Goal: Task Accomplishment & Management: Complete application form

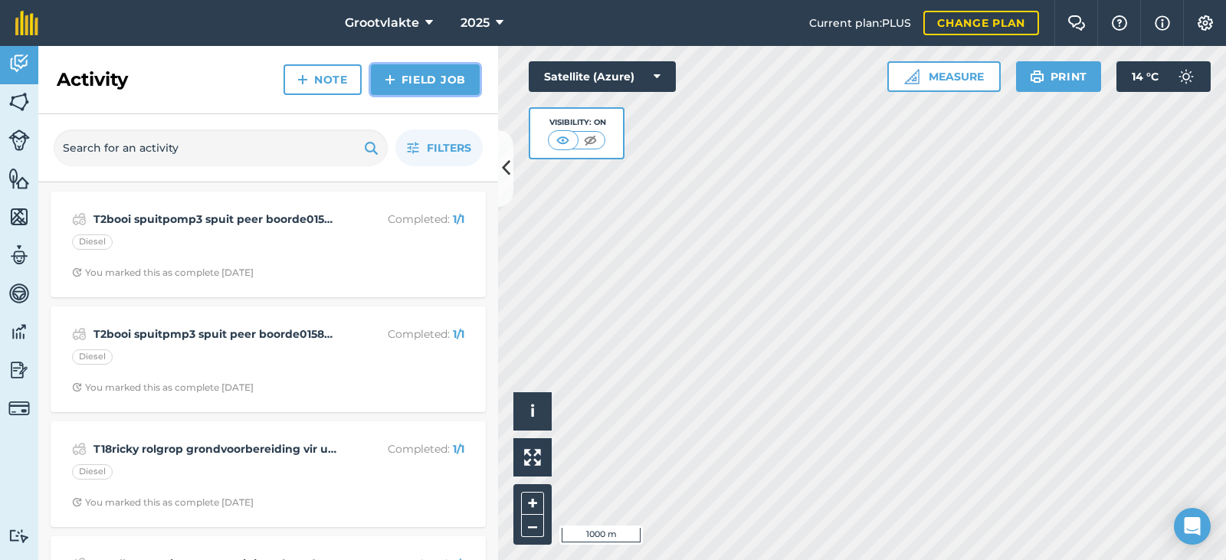
click at [415, 84] on link "Field Job" at bounding box center [425, 79] width 109 height 31
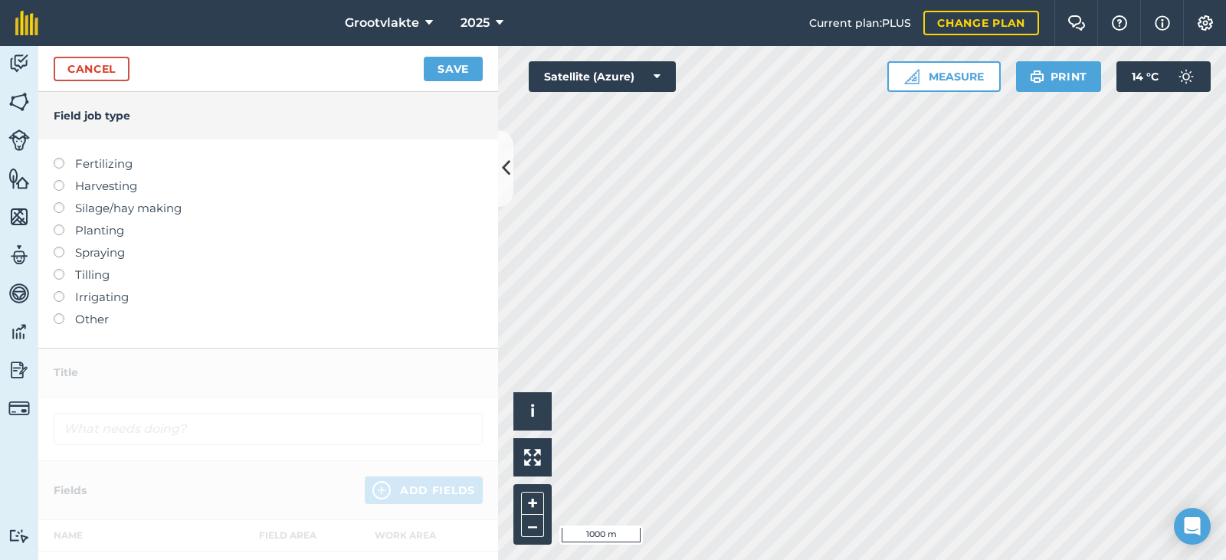
click at [120, 258] on label "Spraying" at bounding box center [268, 253] width 429 height 18
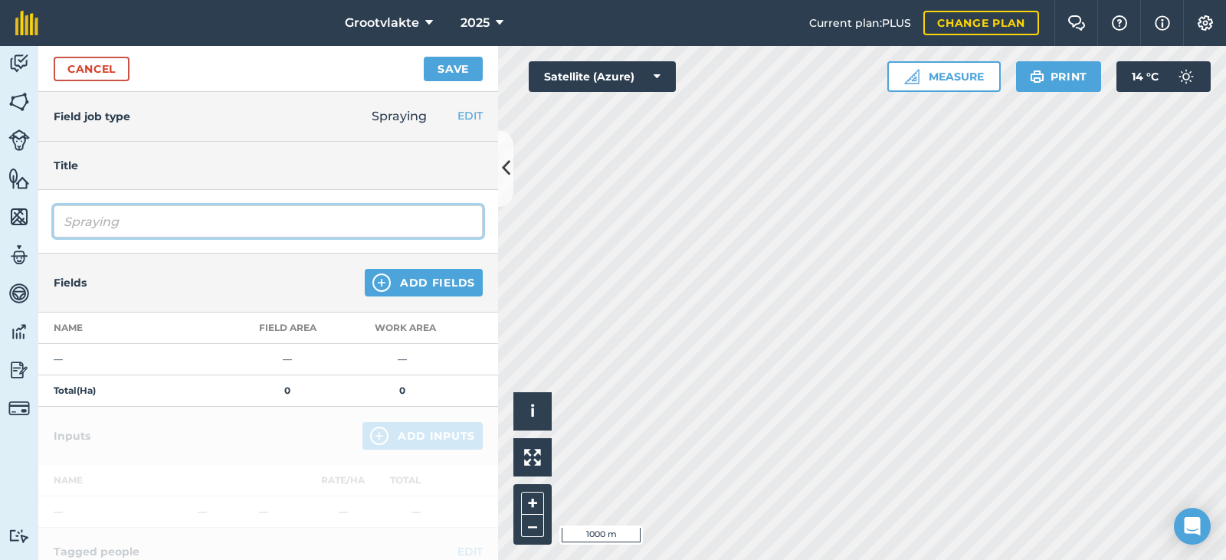
click at [122, 218] on input "Spraying" at bounding box center [268, 221] width 429 height 32
type input "S"
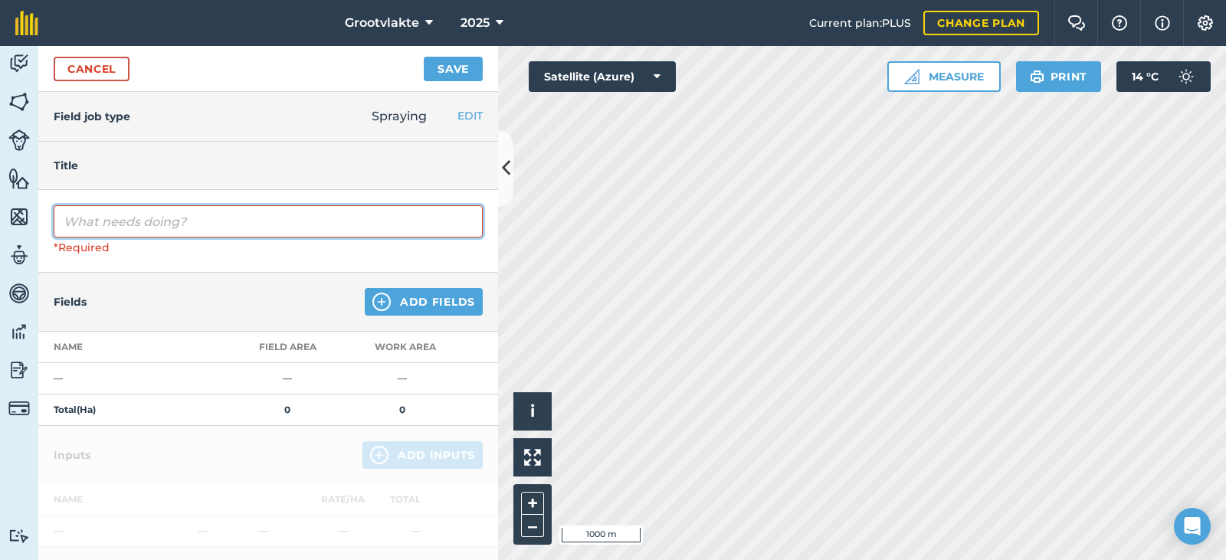
click at [120, 222] on input "text" at bounding box center [268, 221] width 429 height 32
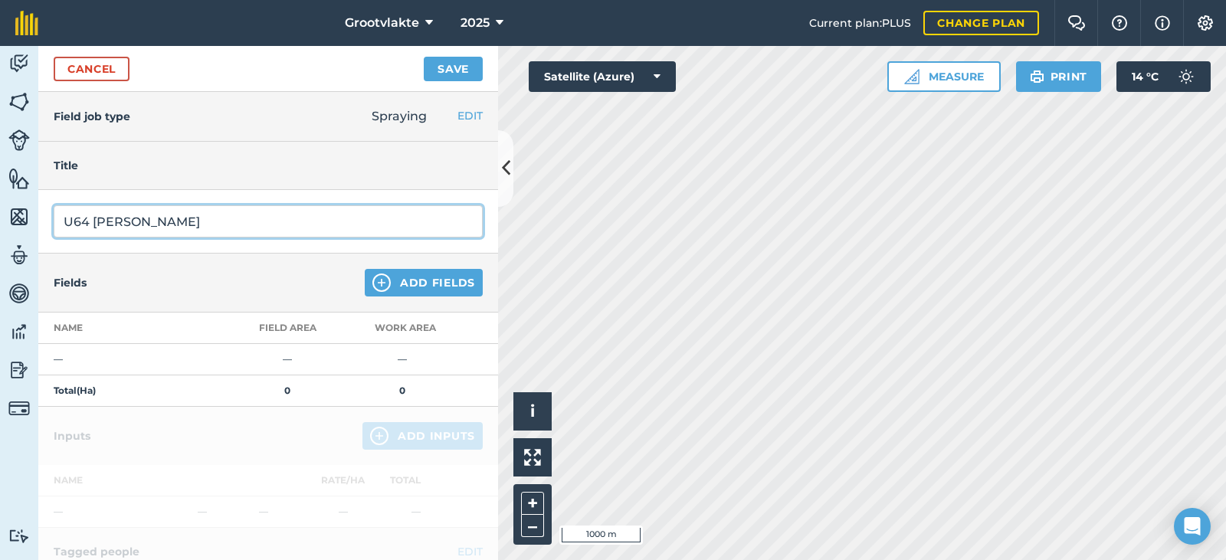
type input "U64 [PERSON_NAME]"
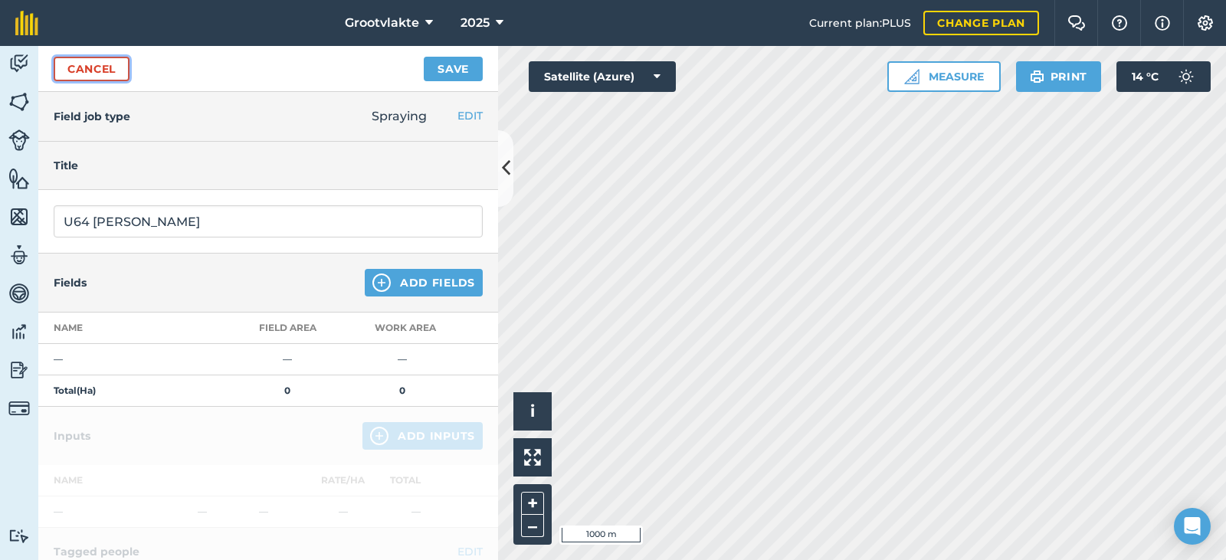
click at [84, 67] on link "Cancel" at bounding box center [92, 69] width 76 height 25
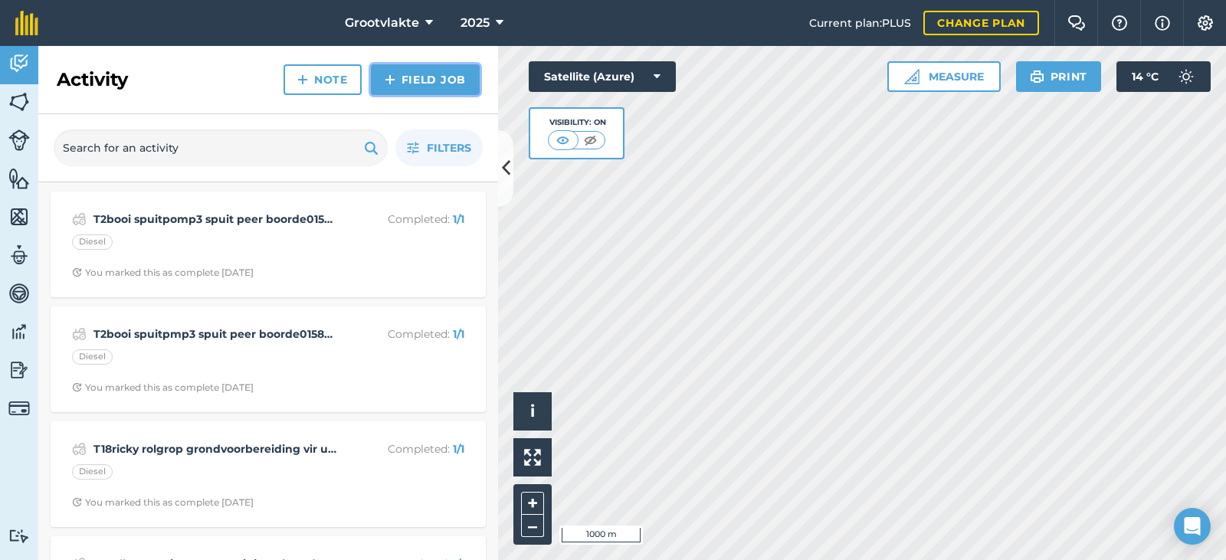
click at [438, 87] on link "Field Job" at bounding box center [425, 79] width 109 height 31
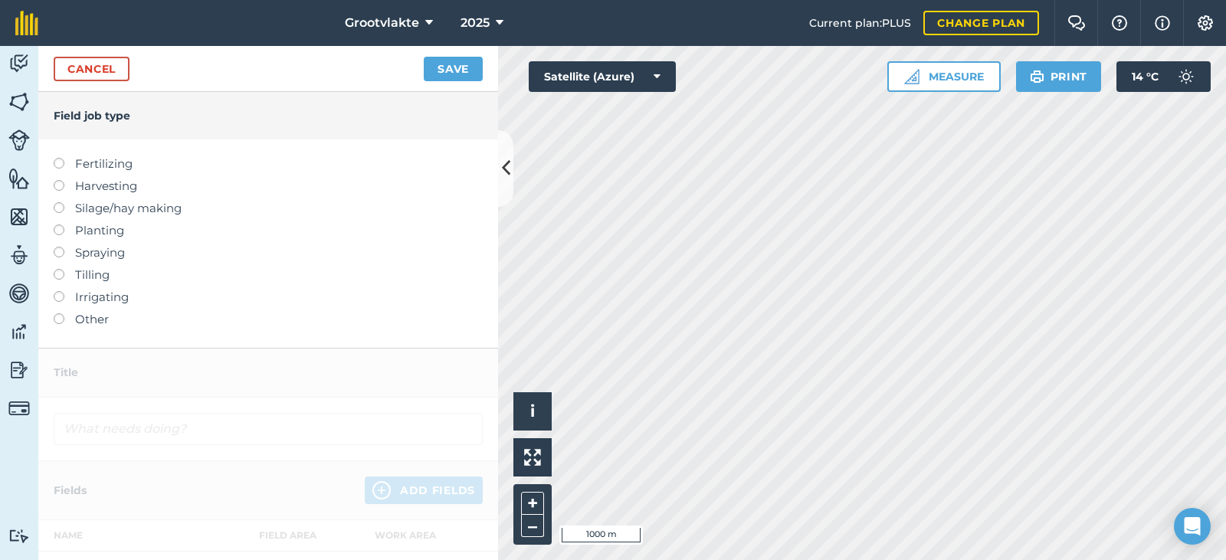
click at [101, 248] on label "Spraying" at bounding box center [268, 253] width 429 height 18
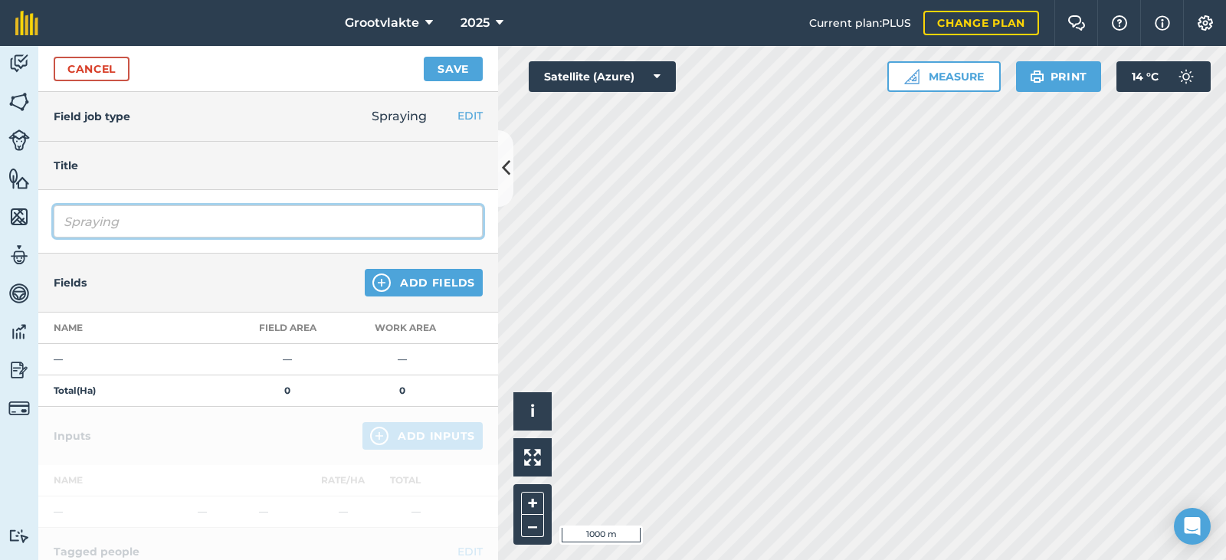
click at [146, 219] on input "Spraying" at bounding box center [268, 221] width 429 height 32
type input "S"
type input "U"
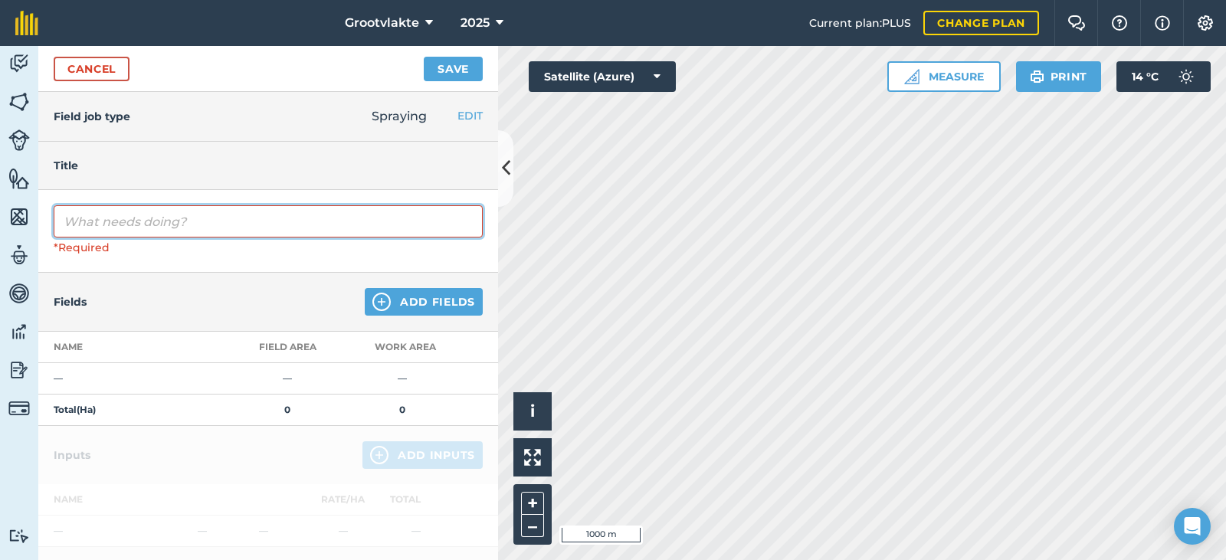
type input "u"
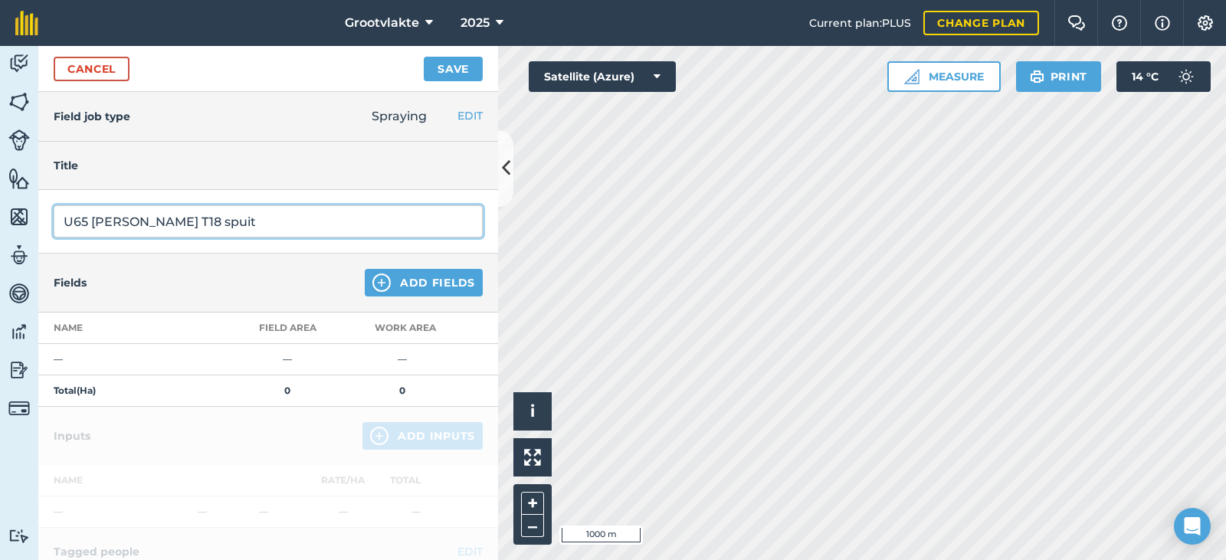
type input "U65 [PERSON_NAME] T18 spuit"
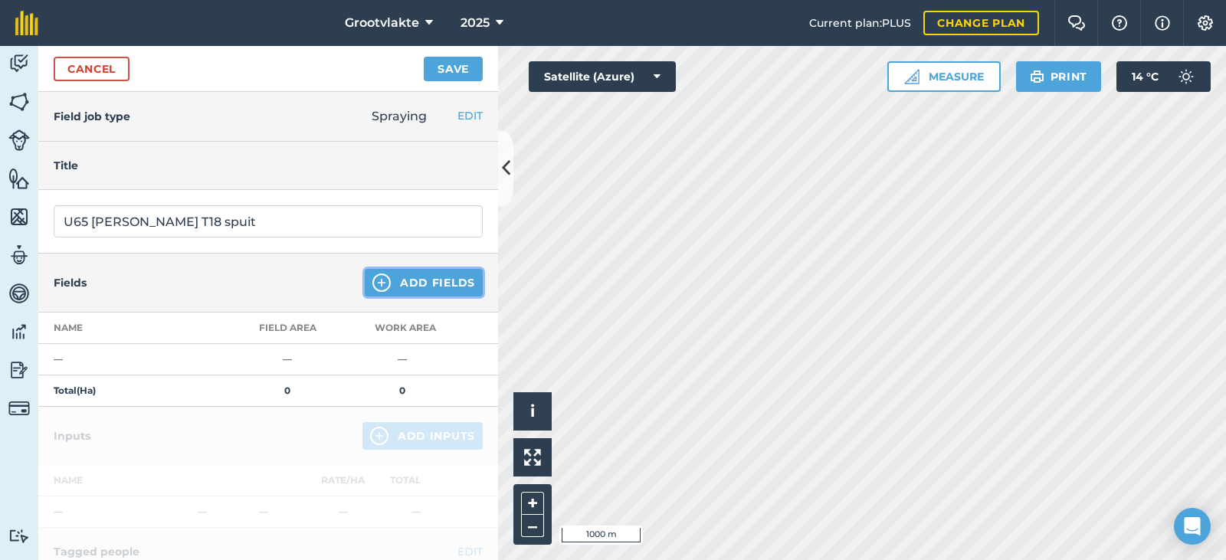
click at [395, 280] on button "Add Fields" at bounding box center [424, 283] width 118 height 28
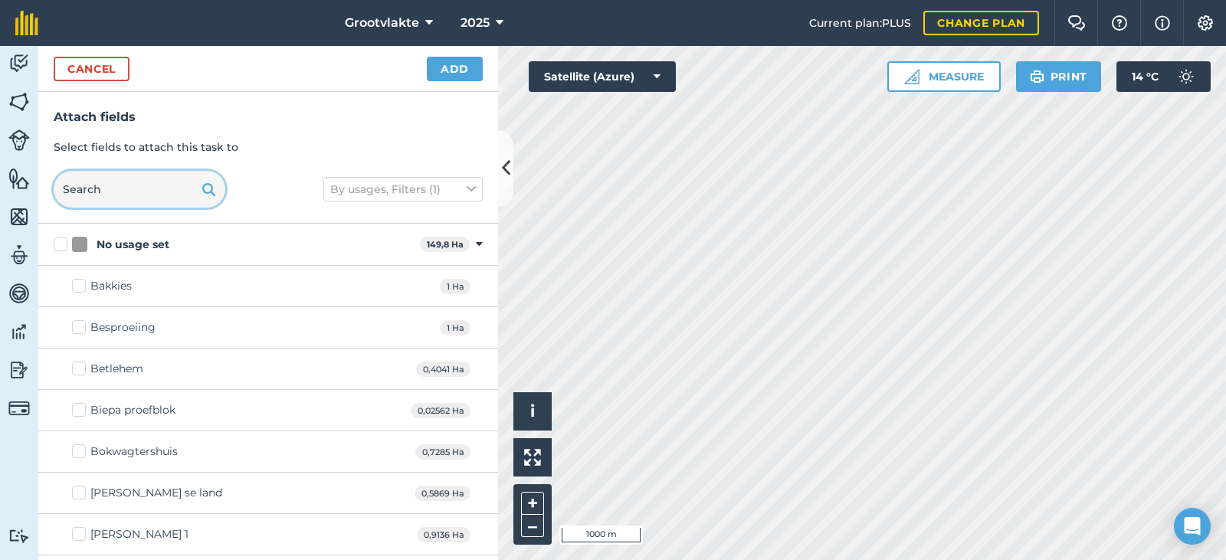
click at [132, 185] on input "text" at bounding box center [140, 189] width 172 height 37
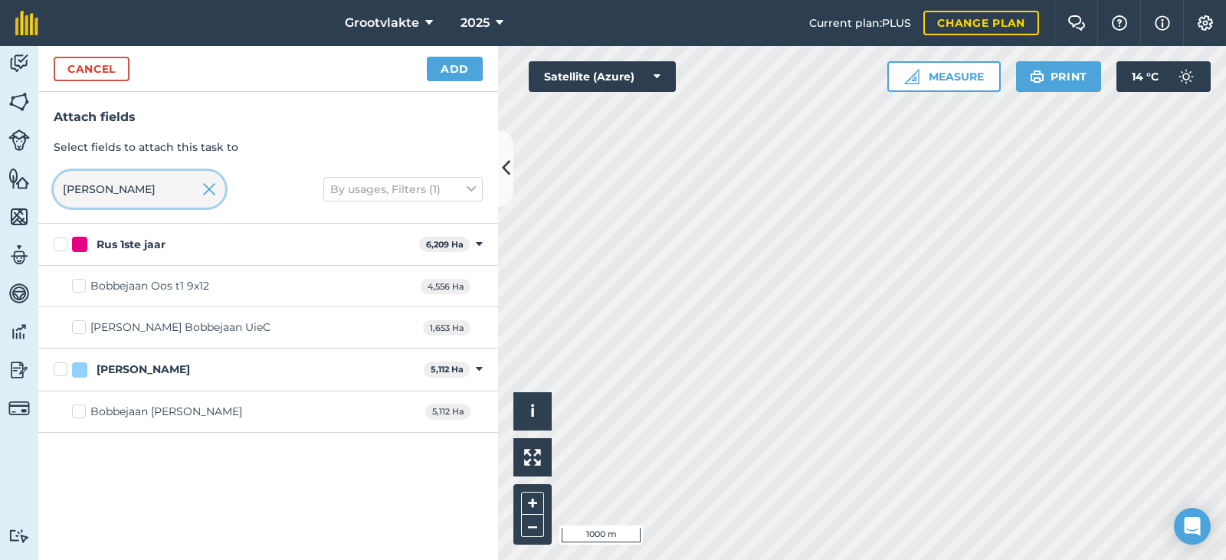
type input "[PERSON_NAME]"
click at [120, 279] on div "Bobbejaan Oos t1 9x12" at bounding box center [149, 286] width 119 height 16
click at [82, 279] on input "Bobbejaan Oos t1 9x12" at bounding box center [77, 283] width 10 height 10
checkbox input "true"
click at [211, 190] on img at bounding box center [209, 189] width 14 height 18
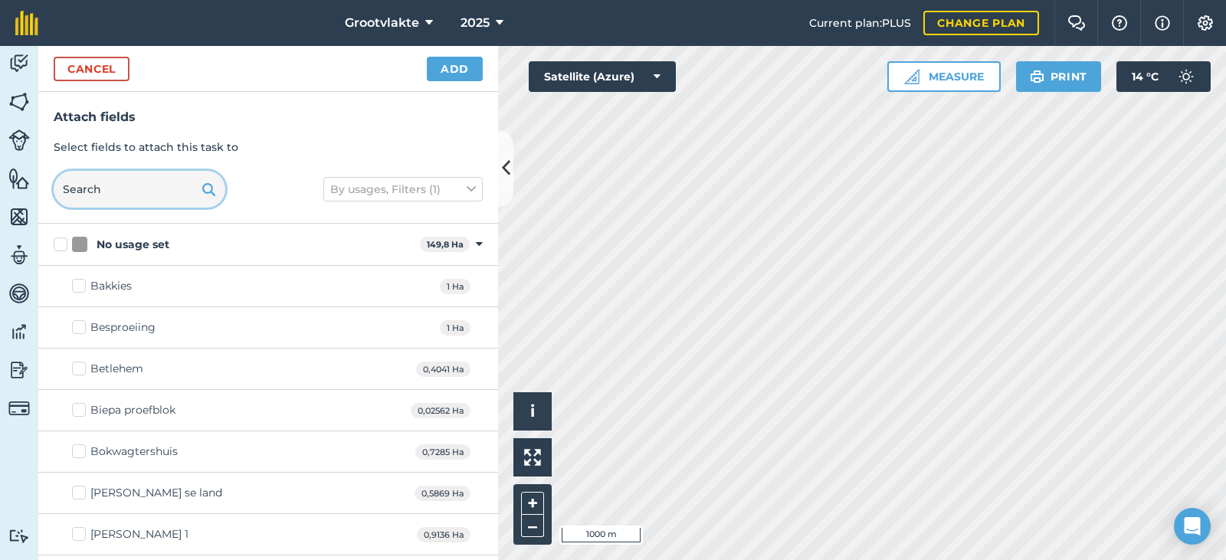
click at [139, 199] on input "text" at bounding box center [140, 189] width 172 height 37
type input "k"
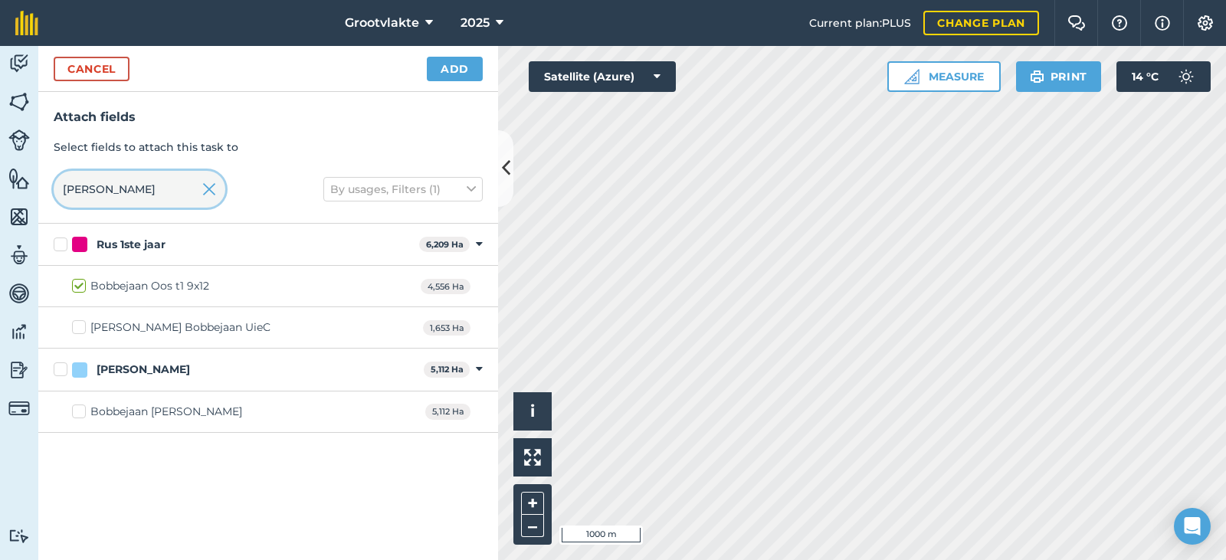
type input "[PERSON_NAME]"
drag, startPoint x: 80, startPoint y: 325, endPoint x: 100, endPoint y: 258, distance: 70.3
click at [80, 325] on label "[PERSON_NAME] Bobbejaan UieC" at bounding box center [171, 328] width 199 height 16
click at [80, 325] on input "[PERSON_NAME] Bobbejaan UieC" at bounding box center [77, 325] width 10 height 10
checkbox input "true"
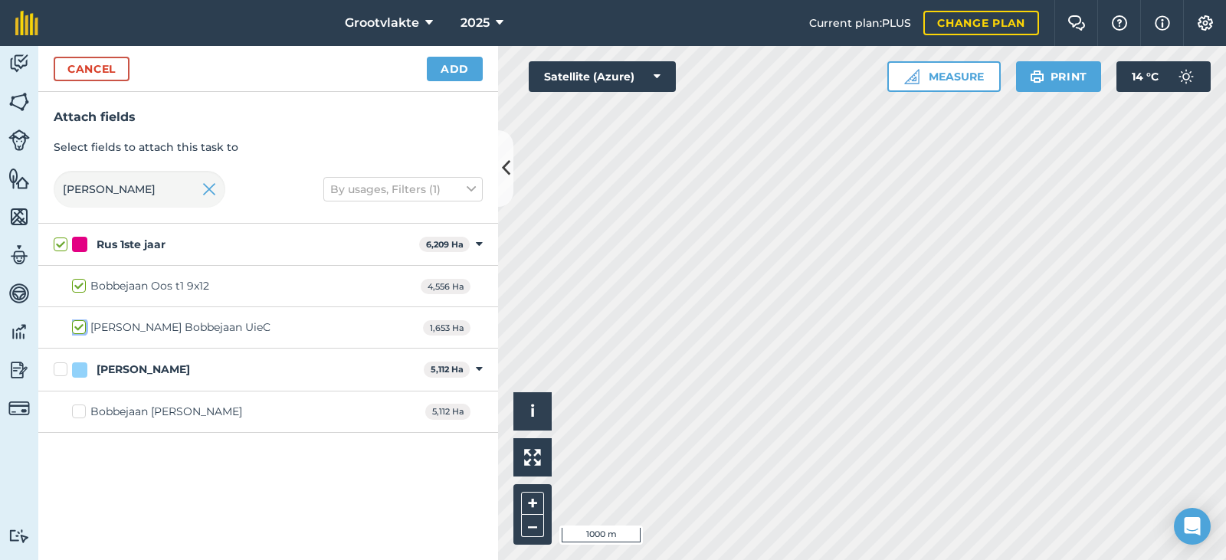
checkbox input "true"
click at [100, 194] on input "[PERSON_NAME]" at bounding box center [140, 189] width 172 height 37
type input "bo"
checkbox input "false"
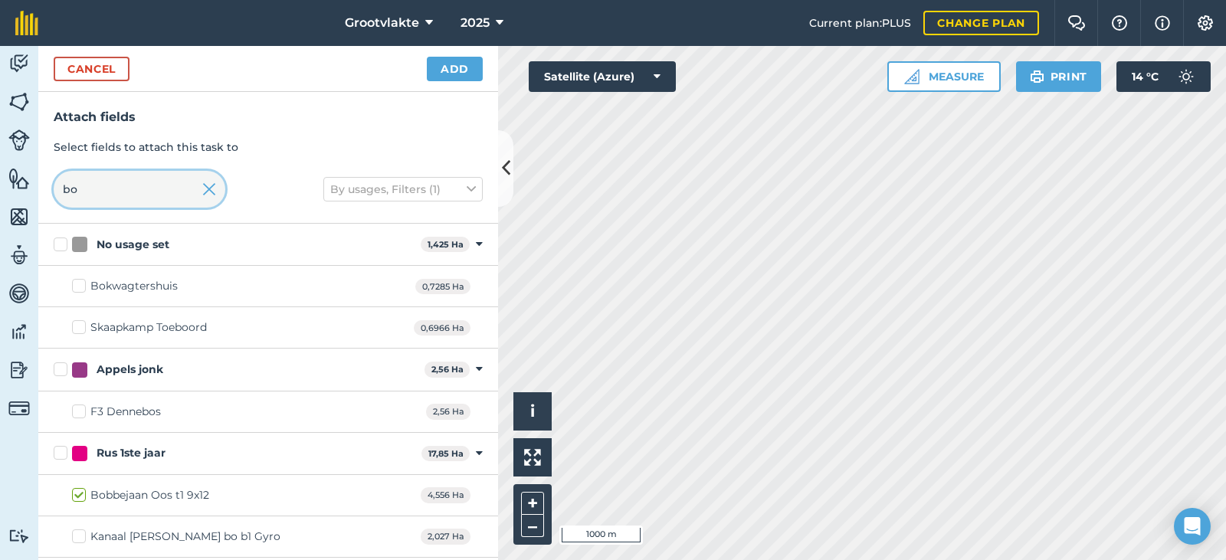
type input "b"
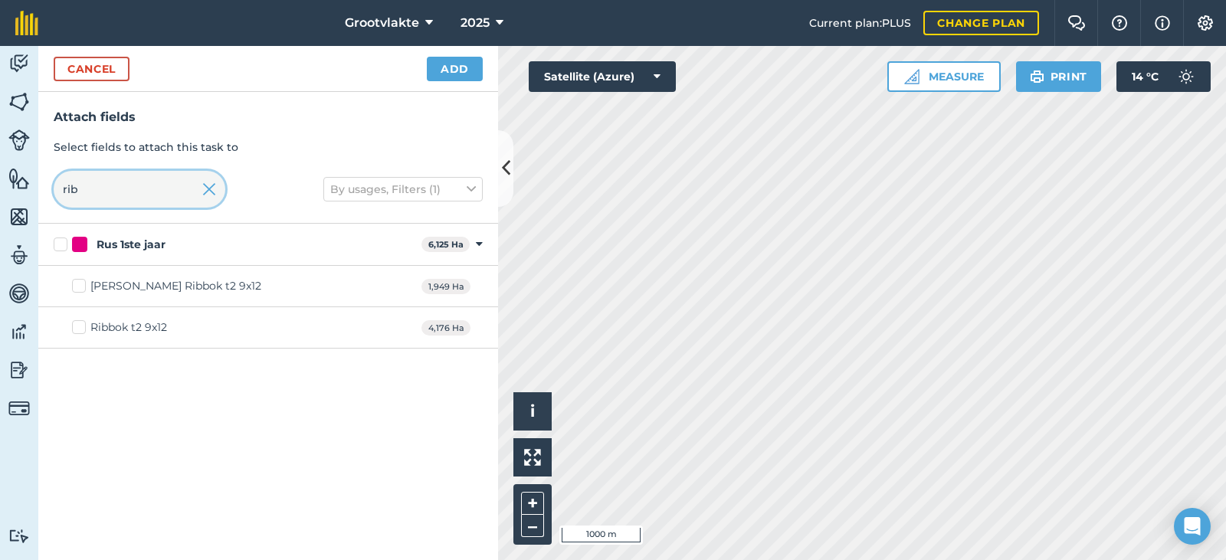
type input "rib"
click at [84, 333] on label "Ribbok t2 9x12" at bounding box center [119, 328] width 95 height 16
click at [82, 330] on input "Ribbok t2 9x12" at bounding box center [77, 325] width 10 height 10
checkbox input "true"
click at [462, 73] on button "Add" at bounding box center [455, 69] width 56 height 25
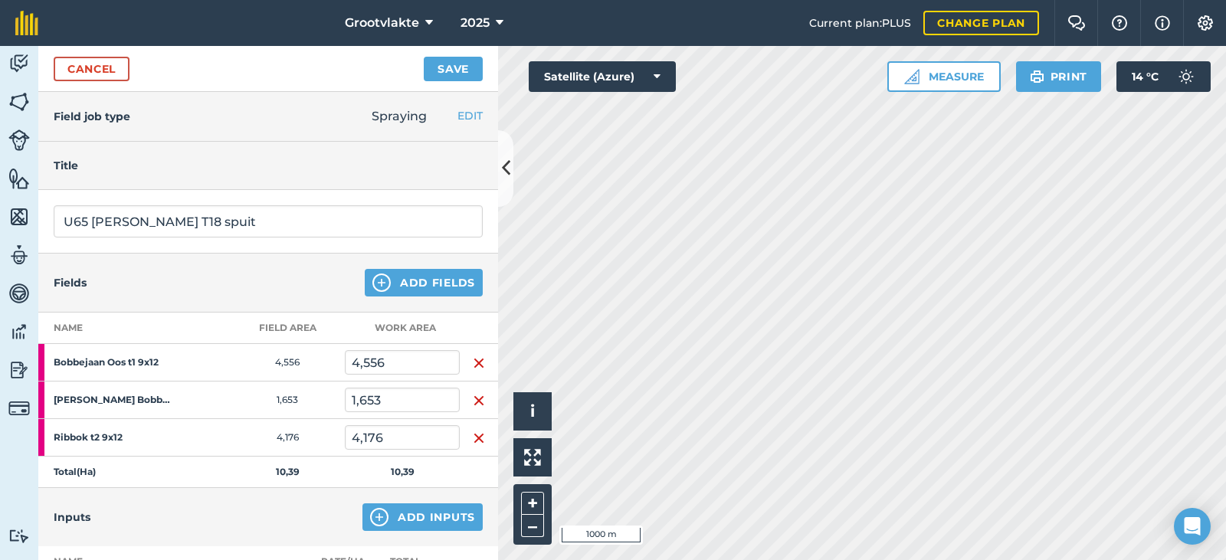
click at [473, 403] on img "button" at bounding box center [479, 401] width 12 height 18
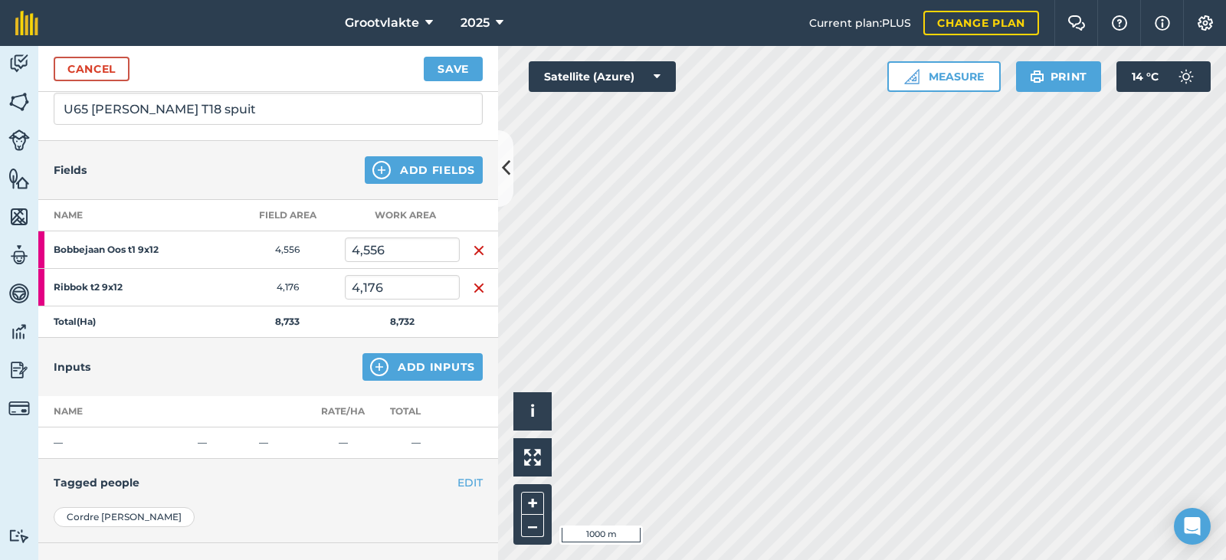
scroll to position [153, 0]
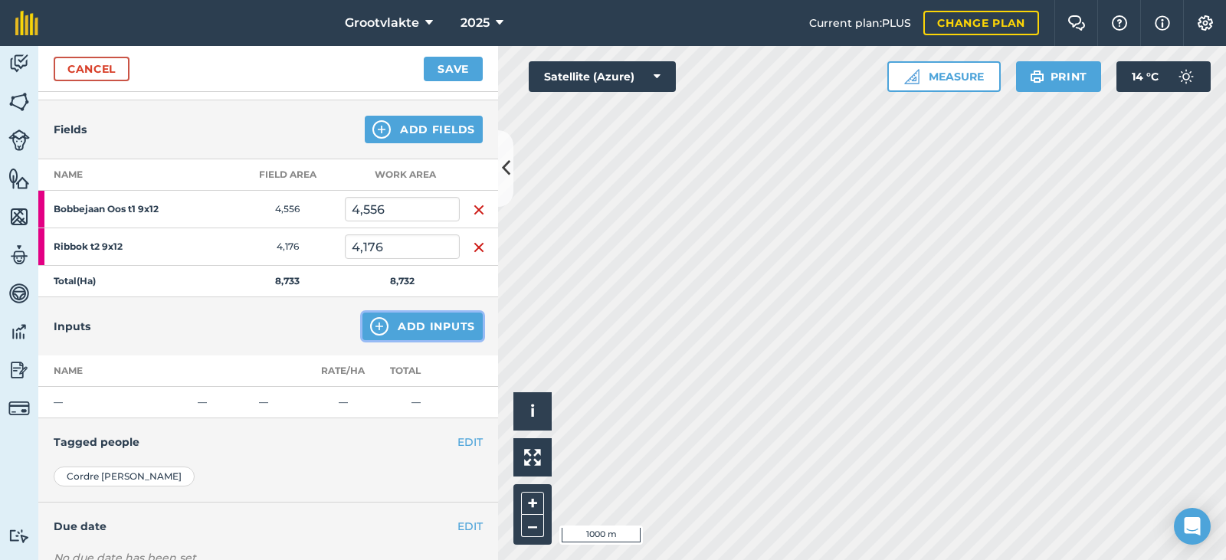
click at [390, 317] on button "Add Inputs" at bounding box center [423, 327] width 120 height 28
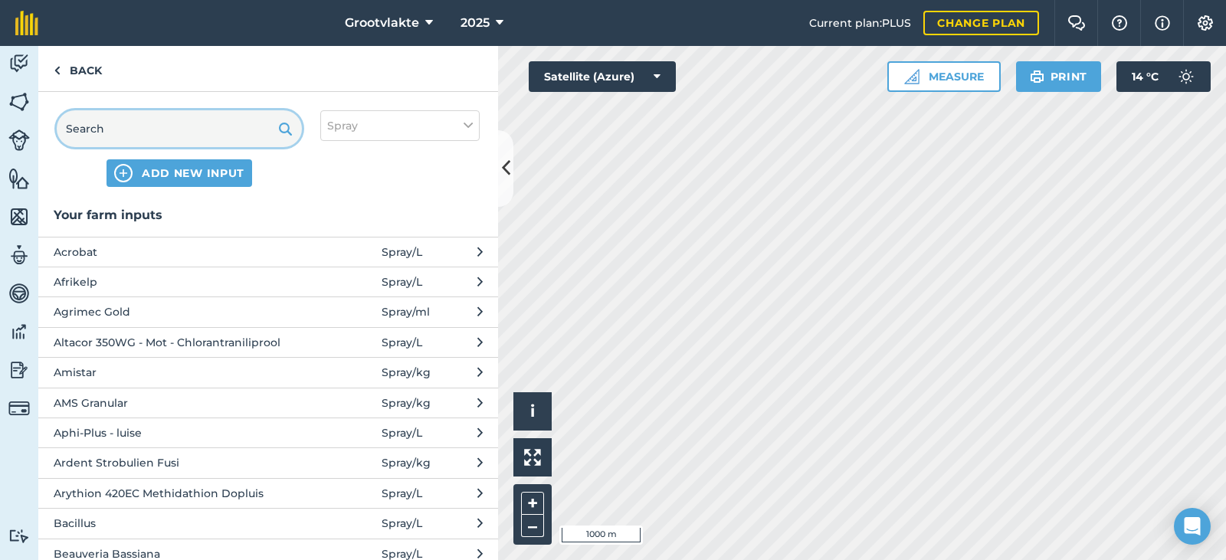
click at [135, 125] on input "text" at bounding box center [179, 128] width 245 height 37
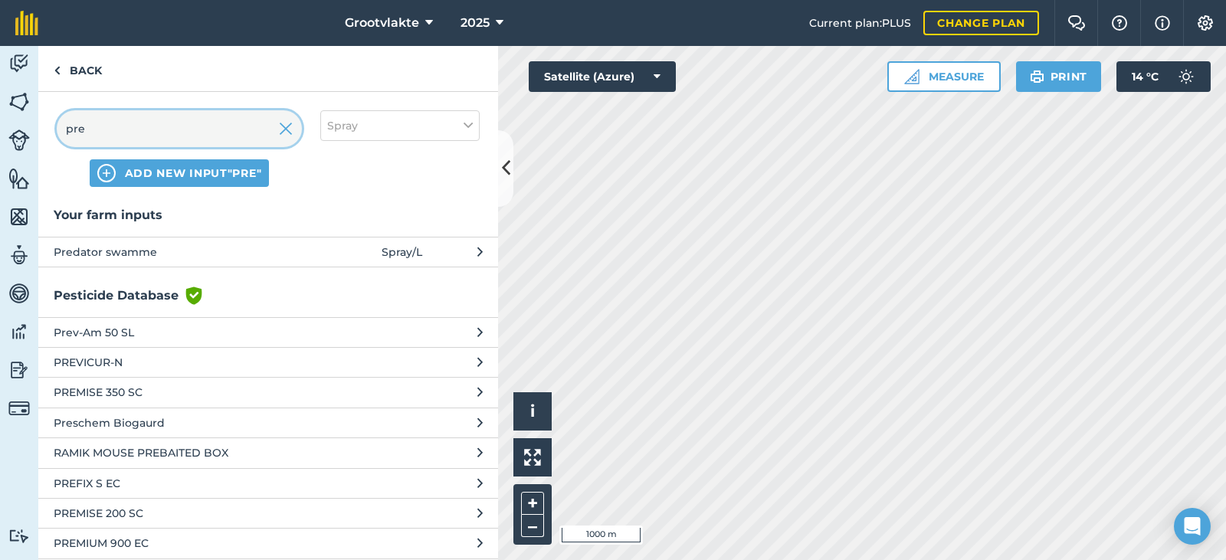
type input "pre"
click at [106, 251] on span "Predator swamme" at bounding box center [179, 252] width 251 height 17
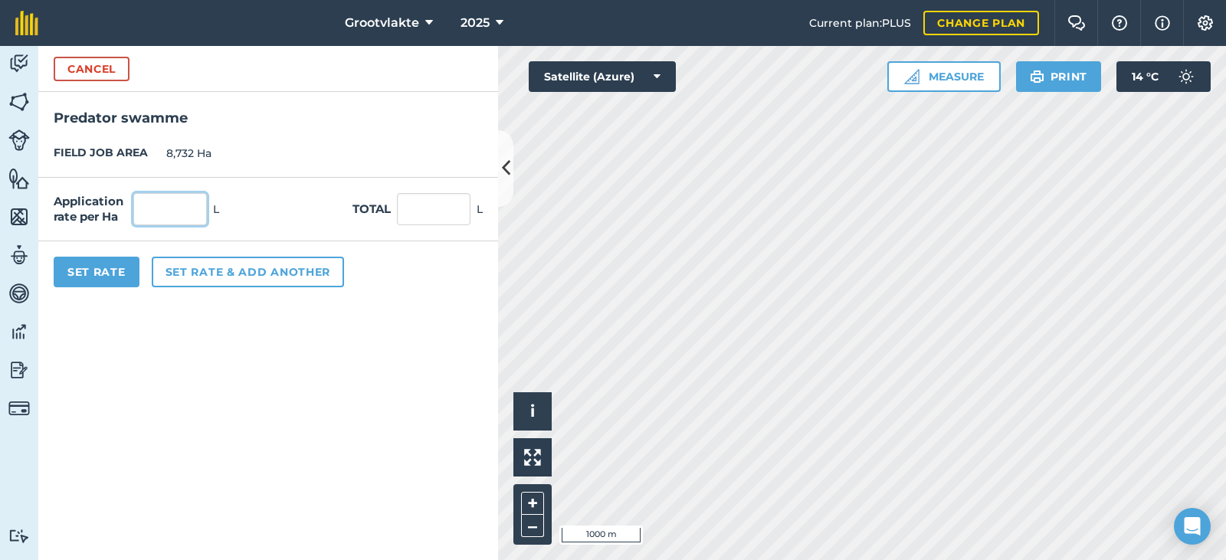
click at [180, 215] on input "text" at bounding box center [170, 209] width 74 height 32
type input "1"
click at [439, 214] on input "text" at bounding box center [434, 209] width 74 height 32
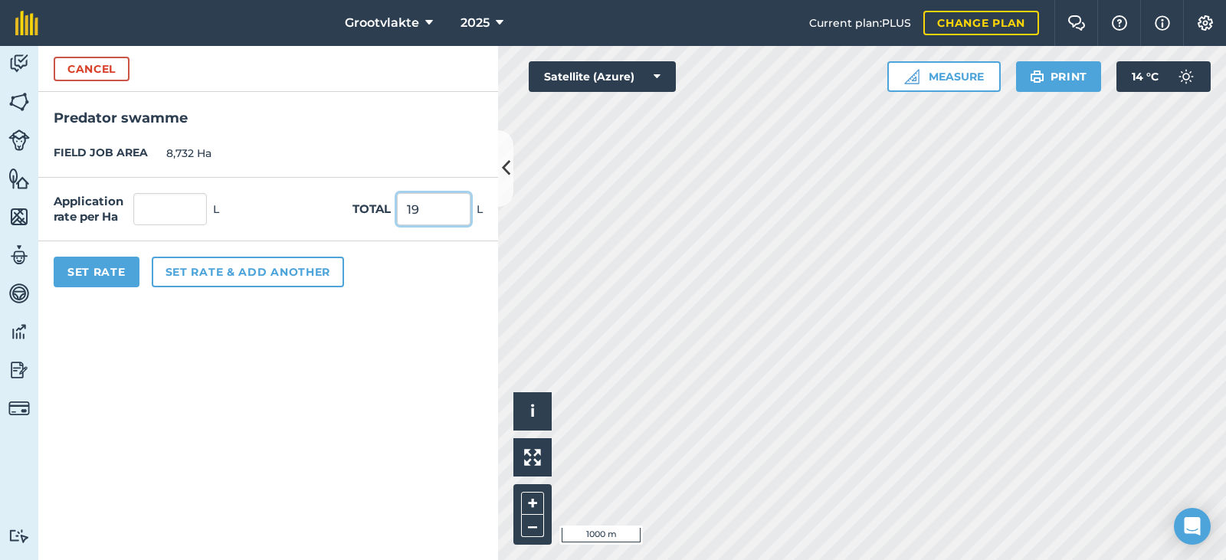
type input "1"
type input "0,115"
click at [119, 66] on button "Cancel" at bounding box center [92, 69] width 76 height 25
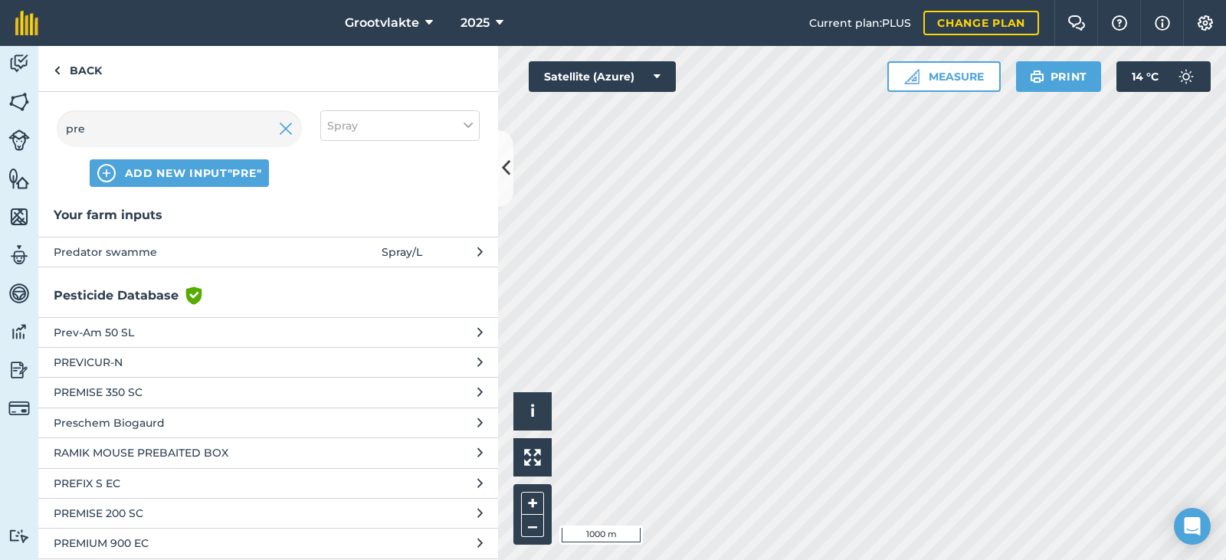
click at [201, 250] on span "Predator swamme" at bounding box center [179, 252] width 251 height 17
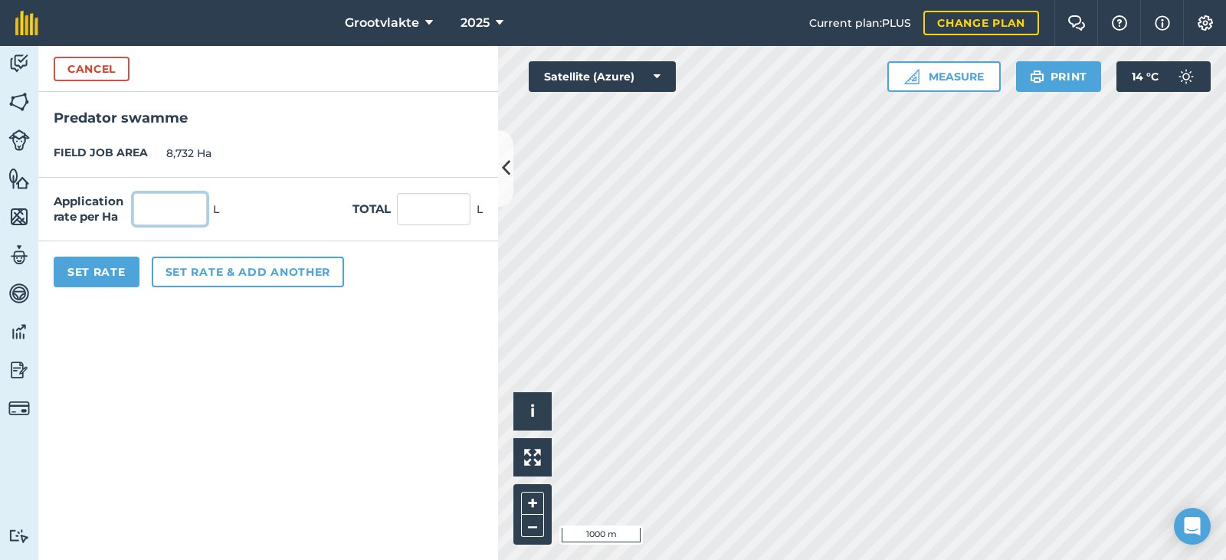
click at [174, 207] on input "text" at bounding box center [170, 209] width 74 height 32
type input "1"
click at [451, 214] on input "8,732" at bounding box center [434, 209] width 74 height 32
type input "8"
type input "1991"
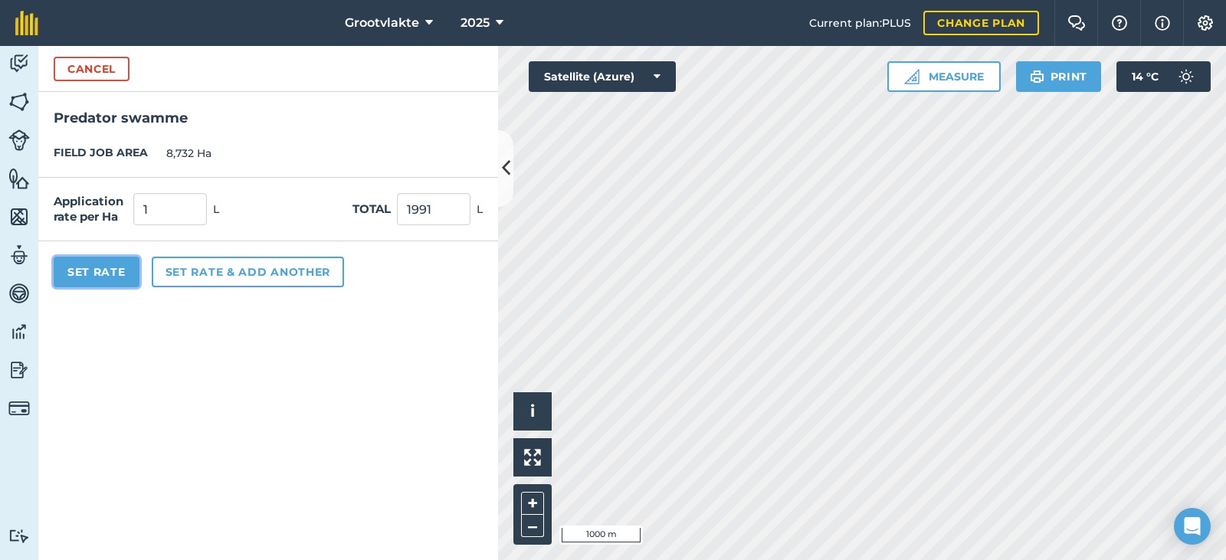
type input "228,012"
type input "1 991"
click at [90, 268] on button "Set Rate" at bounding box center [97, 272] width 86 height 31
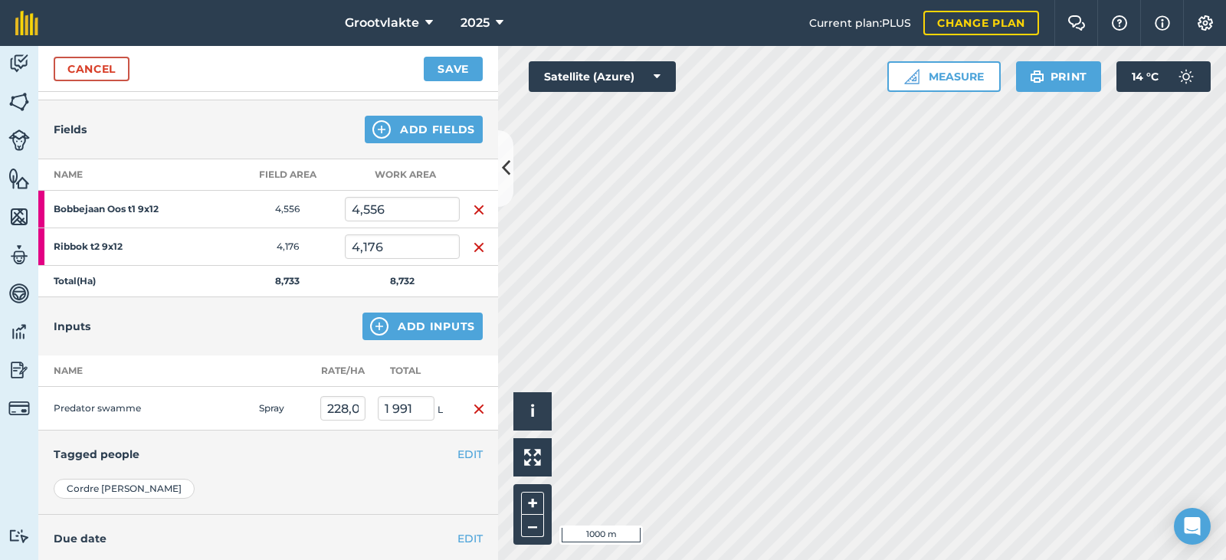
click at [473, 416] on img "button" at bounding box center [479, 409] width 12 height 18
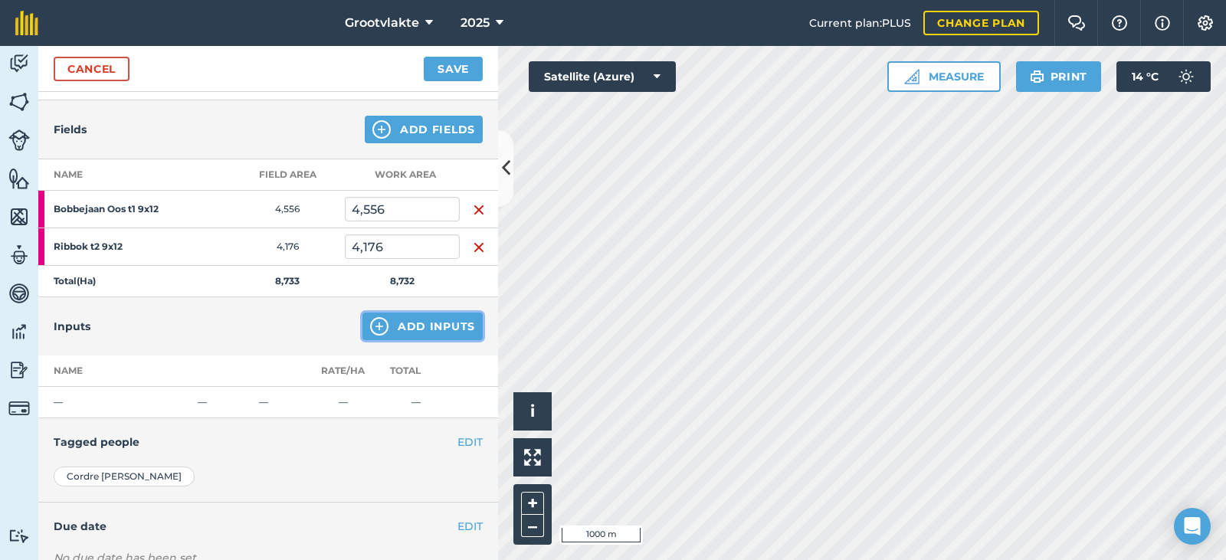
click at [378, 317] on button "Add Inputs" at bounding box center [423, 327] width 120 height 28
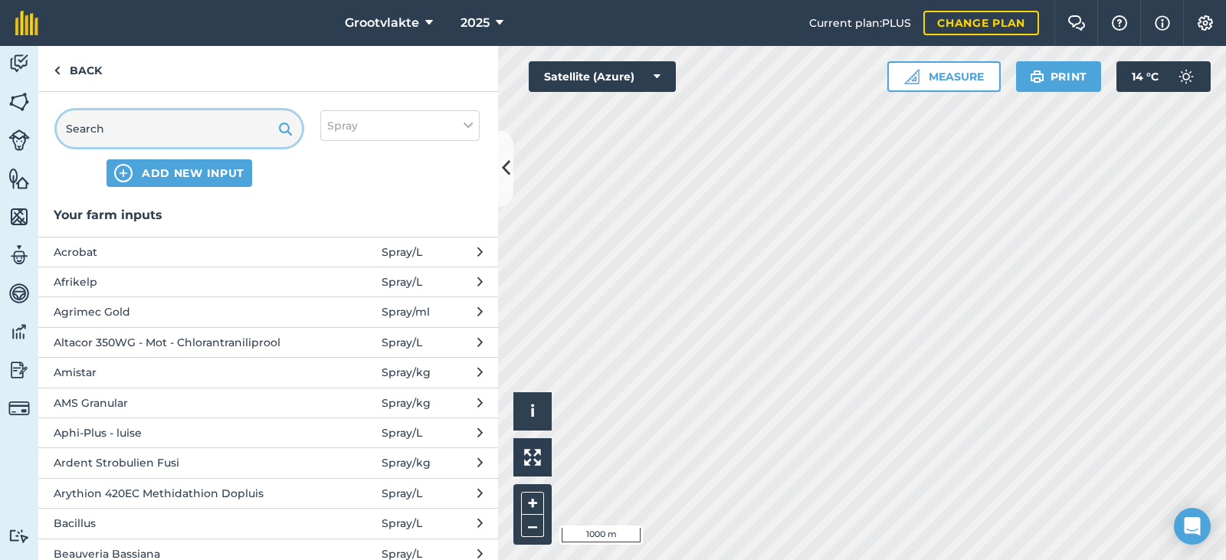
click at [117, 136] on input "text" at bounding box center [179, 128] width 245 height 37
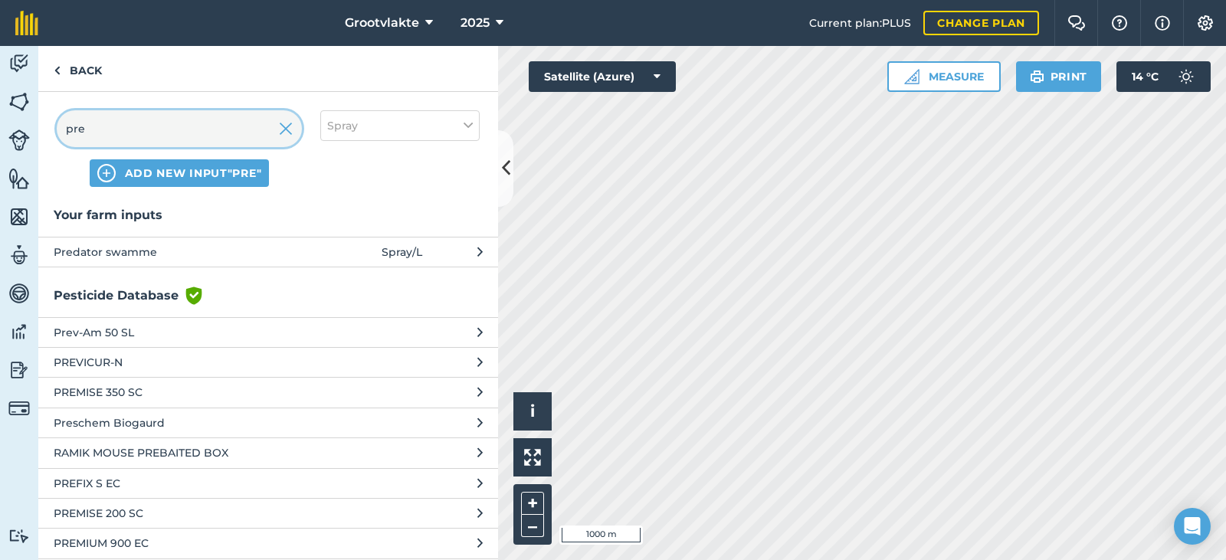
type input "pre"
click at [164, 248] on span "Predator swamme" at bounding box center [179, 252] width 251 height 17
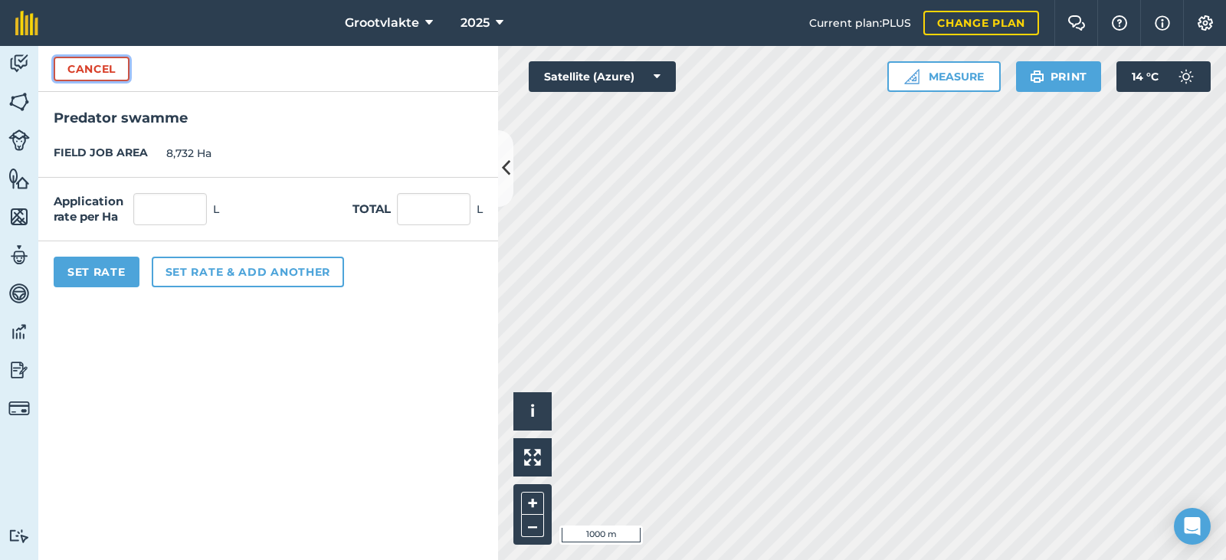
click at [61, 66] on button "Cancel" at bounding box center [92, 69] width 76 height 25
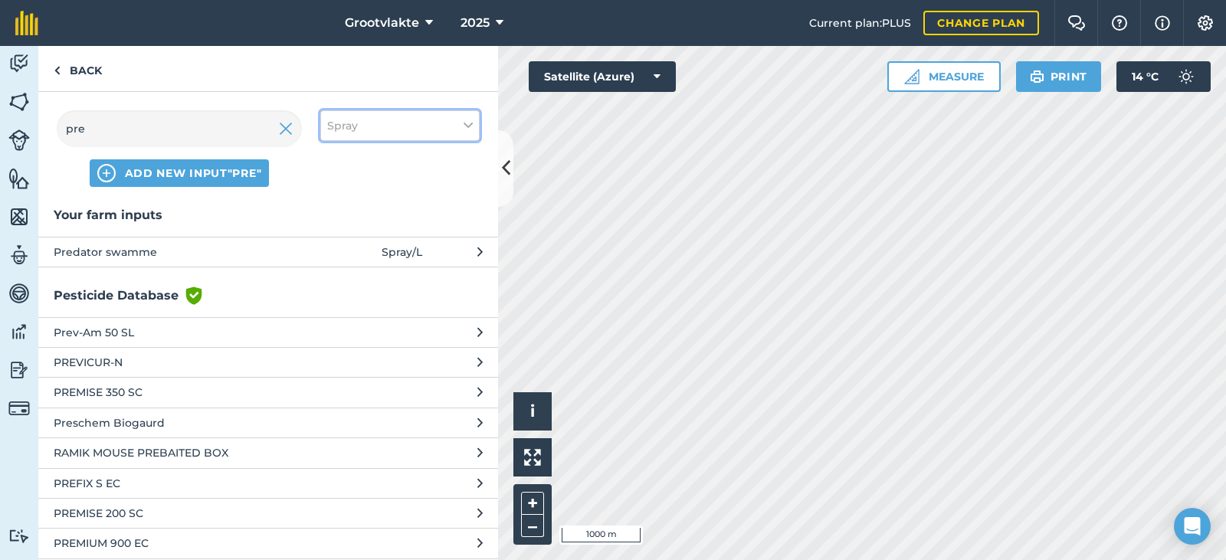
click at [462, 125] on button "Spray" at bounding box center [399, 125] width 159 height 31
click at [207, 216] on h3 "Your farm inputs" at bounding box center [268, 215] width 460 height 20
click at [139, 241] on button "Predator swamme Spray / L" at bounding box center [268, 252] width 460 height 30
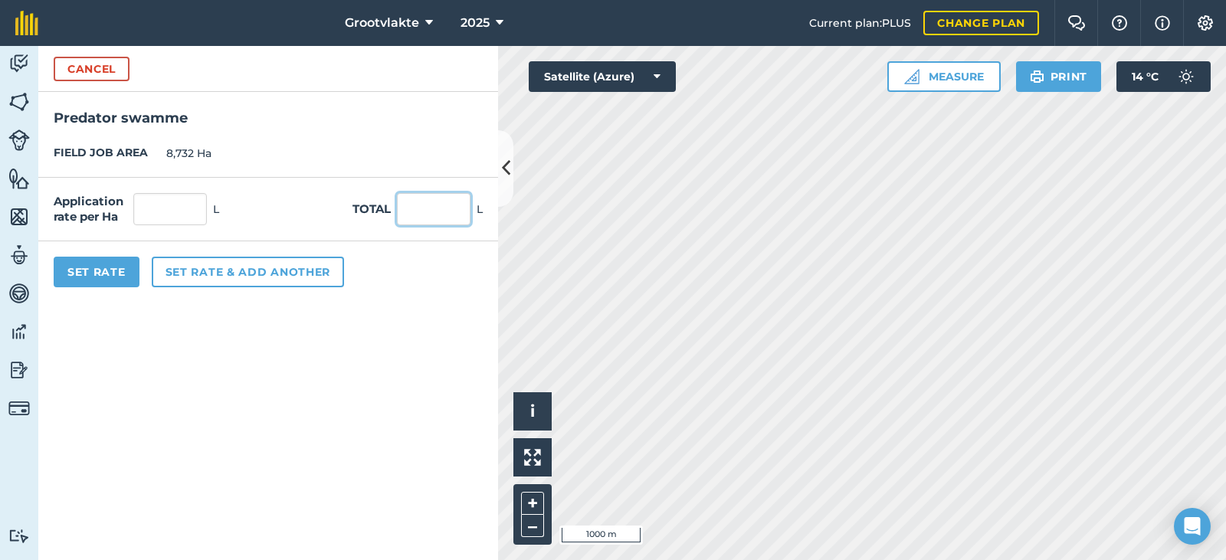
click at [421, 213] on input "text" at bounding box center [434, 209] width 74 height 32
type input "1"
click at [153, 222] on input "0,115" at bounding box center [170, 209] width 74 height 32
click at [180, 212] on input "115" at bounding box center [170, 209] width 74 height 32
type input "1"
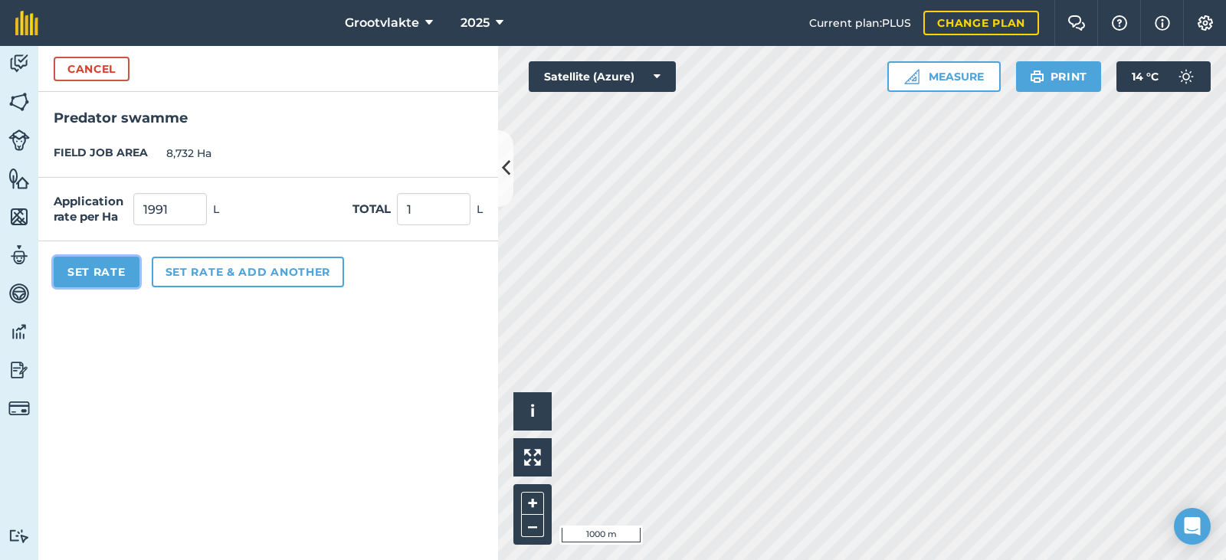
type input "1 991"
type input "17 385,412"
click at [119, 282] on button "Set Rate" at bounding box center [97, 272] width 86 height 31
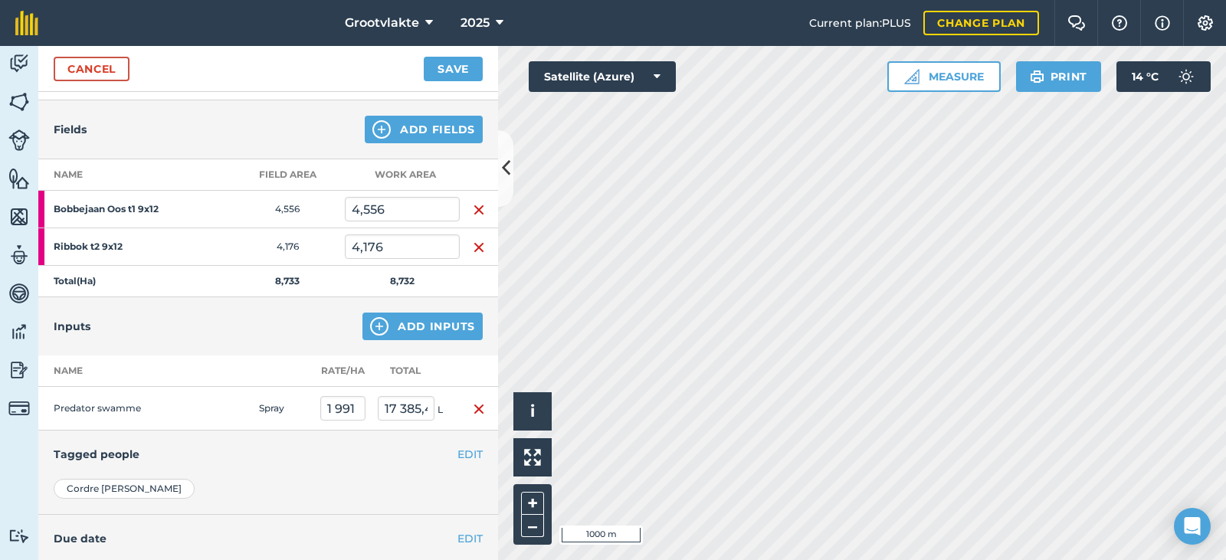
click at [479, 412] on td at bounding box center [479, 409] width 38 height 44
click at [460, 411] on td at bounding box center [479, 409] width 38 height 44
click at [473, 400] on img "button" at bounding box center [479, 409] width 12 height 18
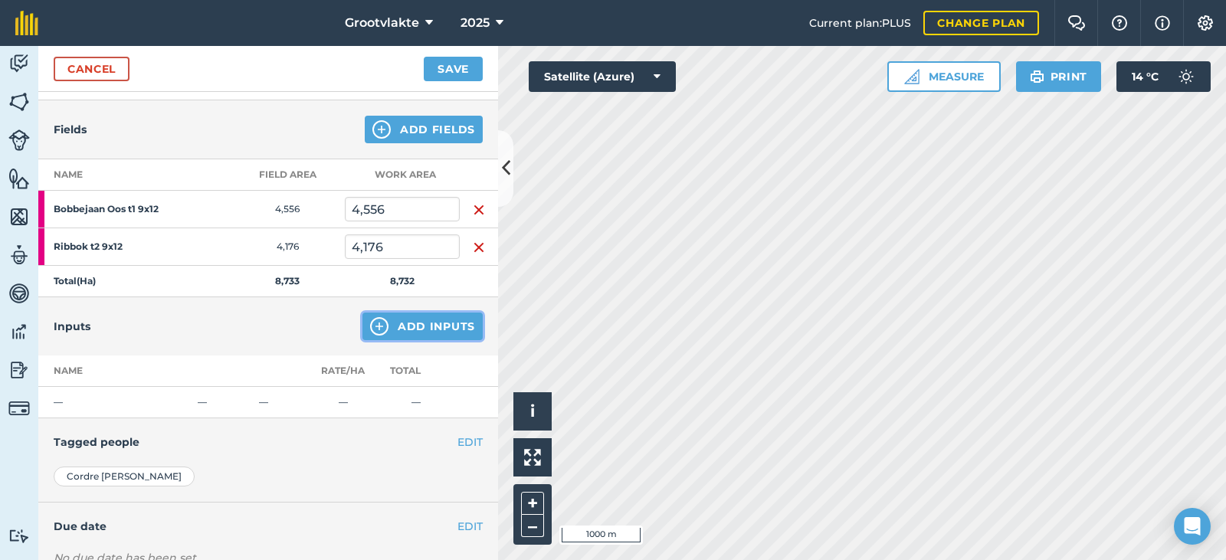
click at [430, 334] on button "Add Inputs" at bounding box center [423, 327] width 120 height 28
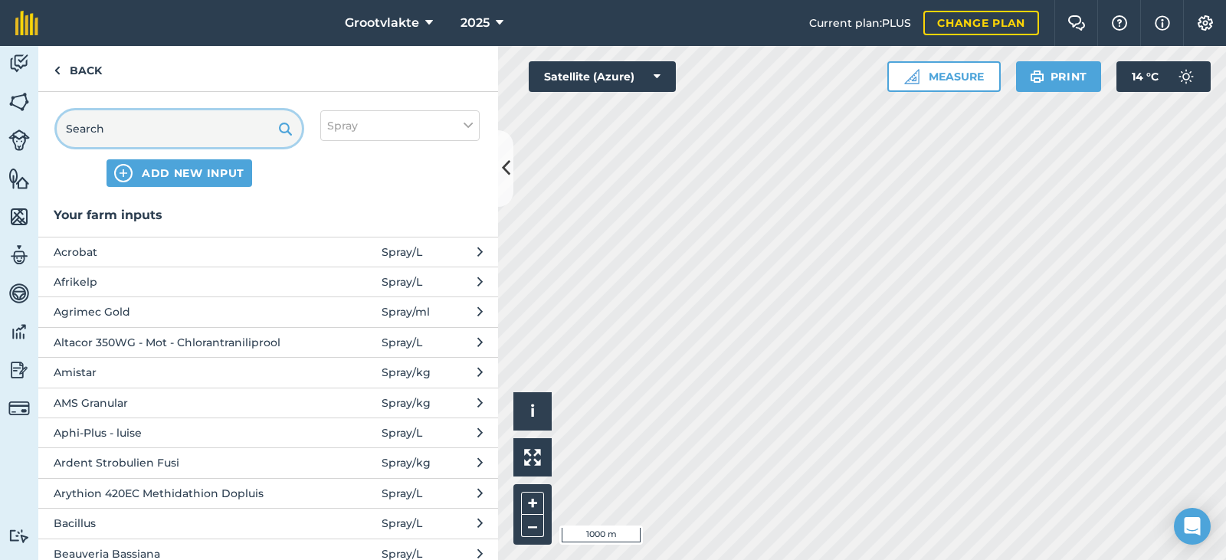
click at [126, 121] on input "text" at bounding box center [179, 128] width 245 height 37
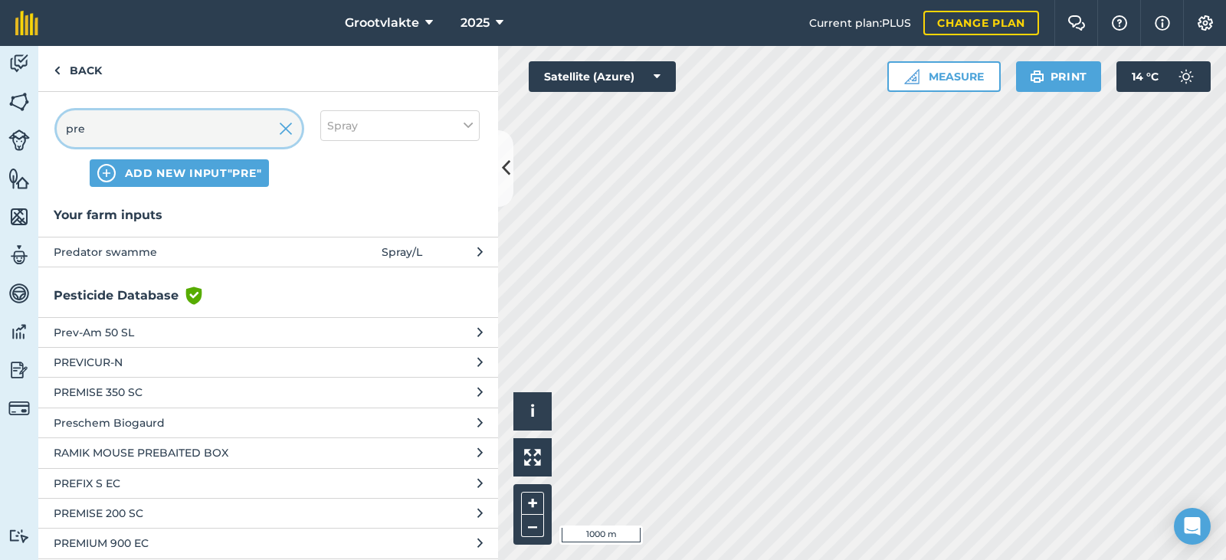
type input "pre"
click at [97, 246] on span "Predator swamme" at bounding box center [179, 252] width 251 height 17
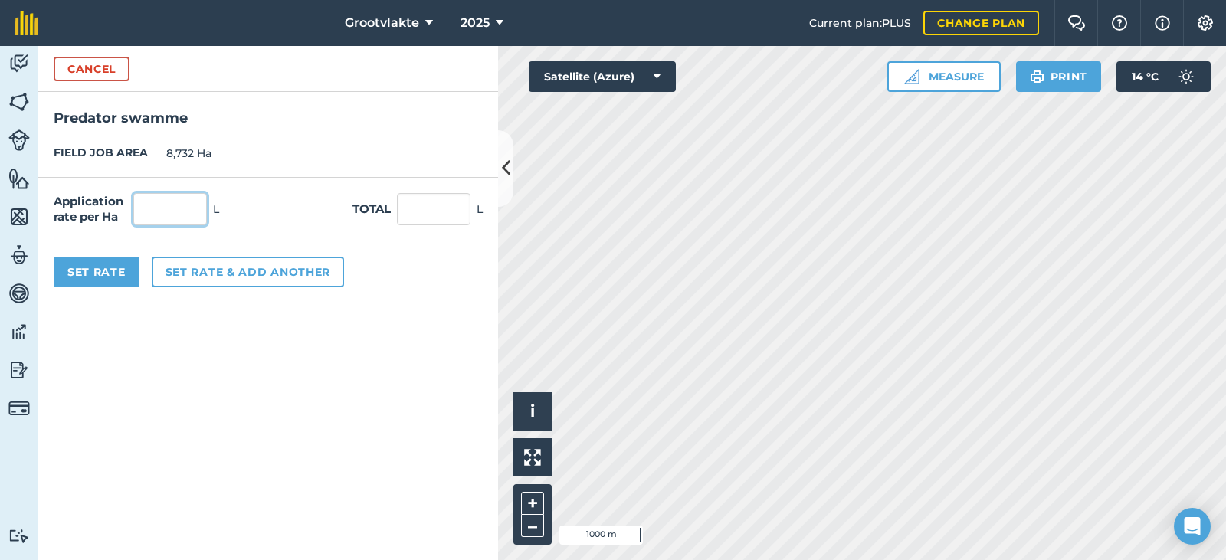
click at [176, 222] on input "text" at bounding box center [170, 209] width 74 height 32
type input "1"
click at [410, 206] on input "8,732" at bounding box center [434, 209] width 74 height 32
click at [447, 212] on input "8,732" at bounding box center [434, 209] width 74 height 32
type input "8"
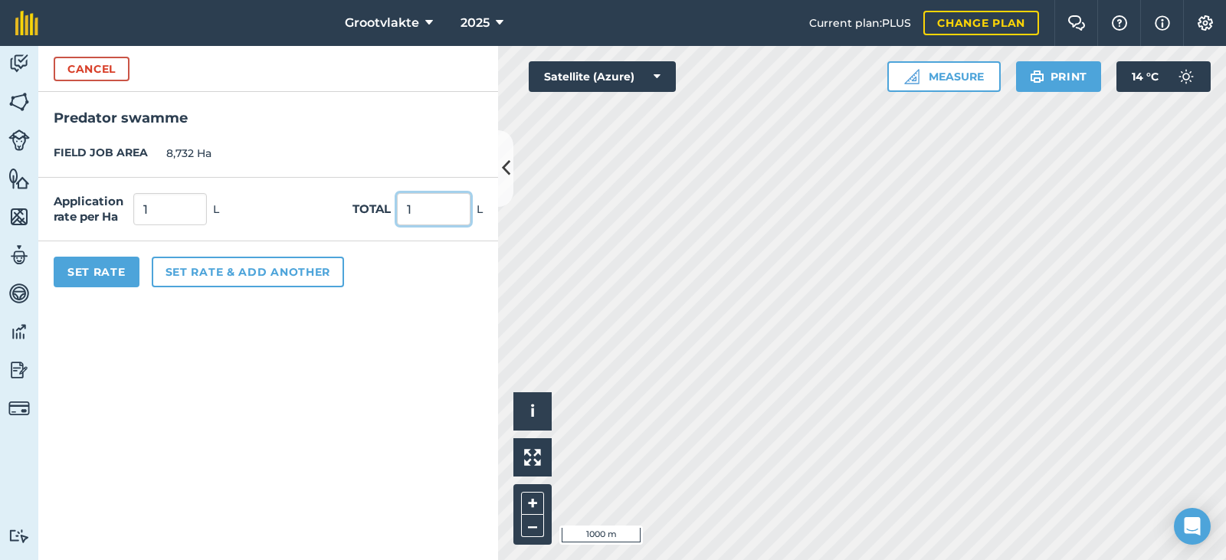
type input "1"
type input "0,115"
click at [67, 66] on button "Cancel" at bounding box center [92, 69] width 76 height 25
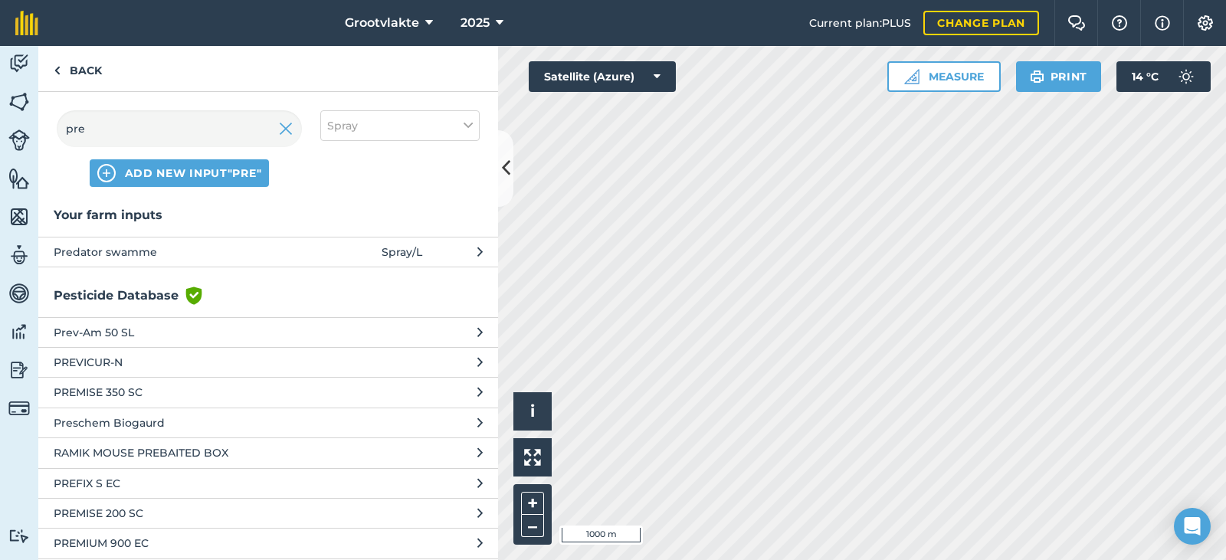
click at [121, 251] on span "Predator swamme" at bounding box center [179, 252] width 251 height 17
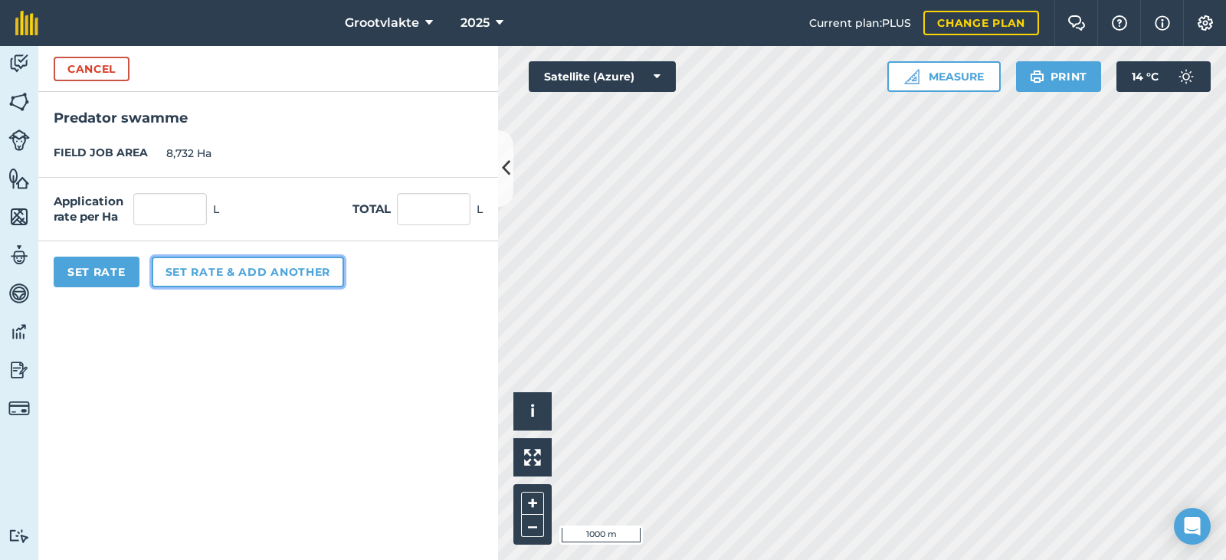
click at [182, 284] on button "Set rate & add another" at bounding box center [248, 272] width 192 height 31
click at [423, 208] on input "text" at bounding box center [434, 209] width 74 height 32
type input "1991"
type input "228,012"
type input "1 991"
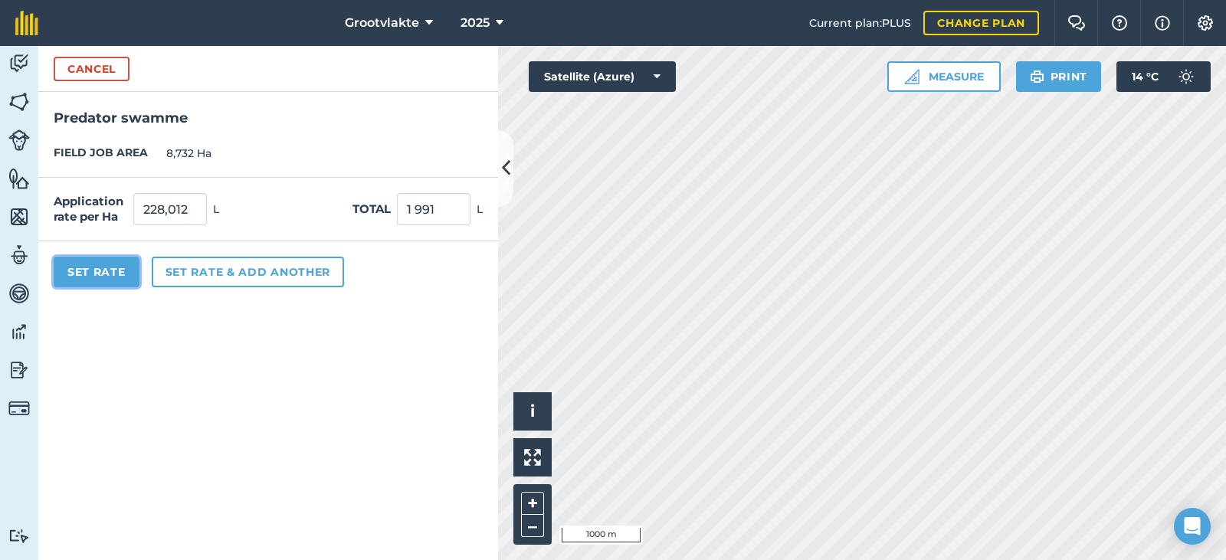
click at [79, 276] on button "Set Rate" at bounding box center [97, 272] width 86 height 31
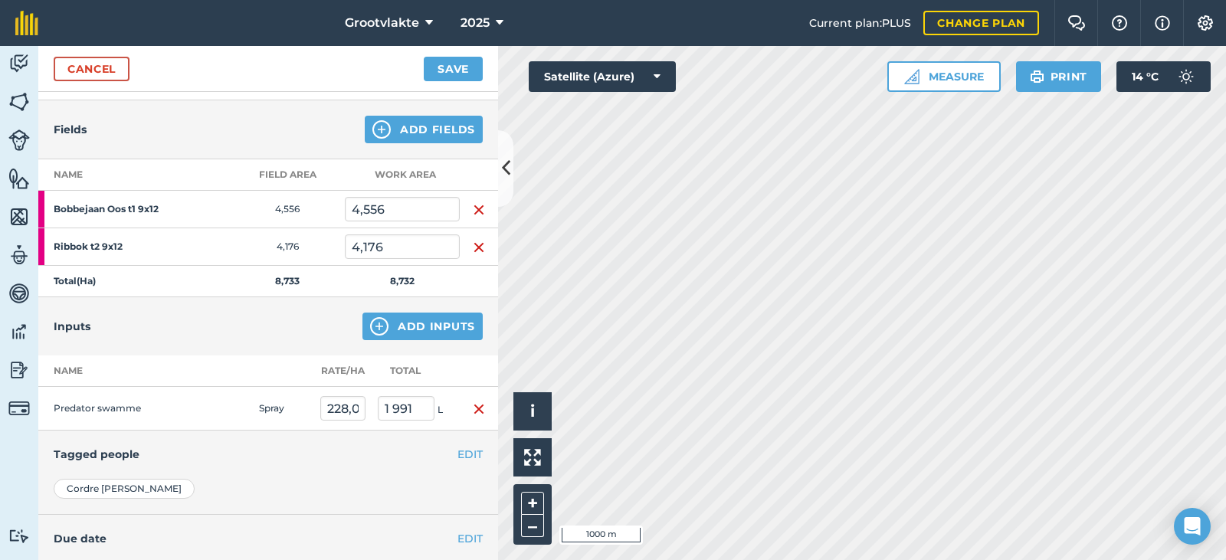
click at [98, 84] on div "Cancel Save" at bounding box center [268, 69] width 460 height 46
click at [100, 78] on link "Cancel" at bounding box center [92, 69] width 76 height 25
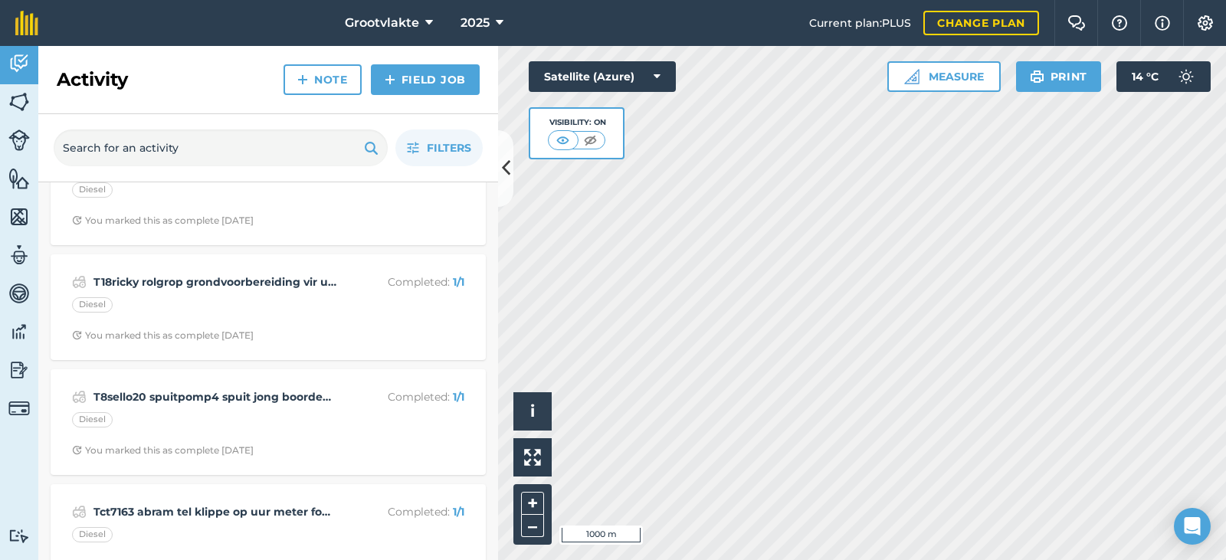
scroll to position [383, 0]
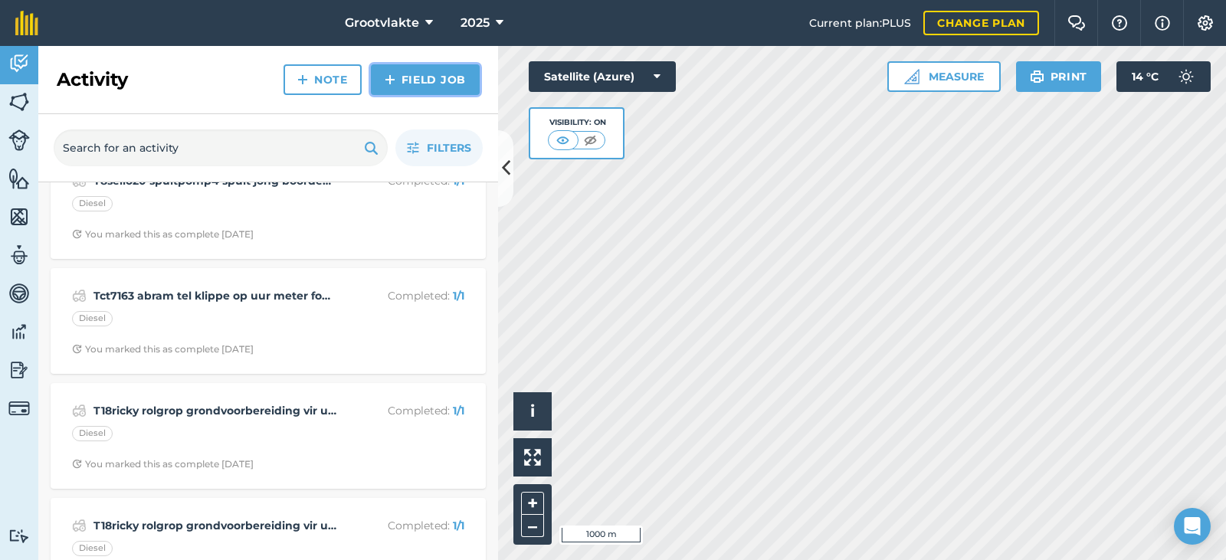
click at [421, 78] on link "Field Job" at bounding box center [425, 79] width 109 height 31
